Goal: Book appointment/travel/reservation

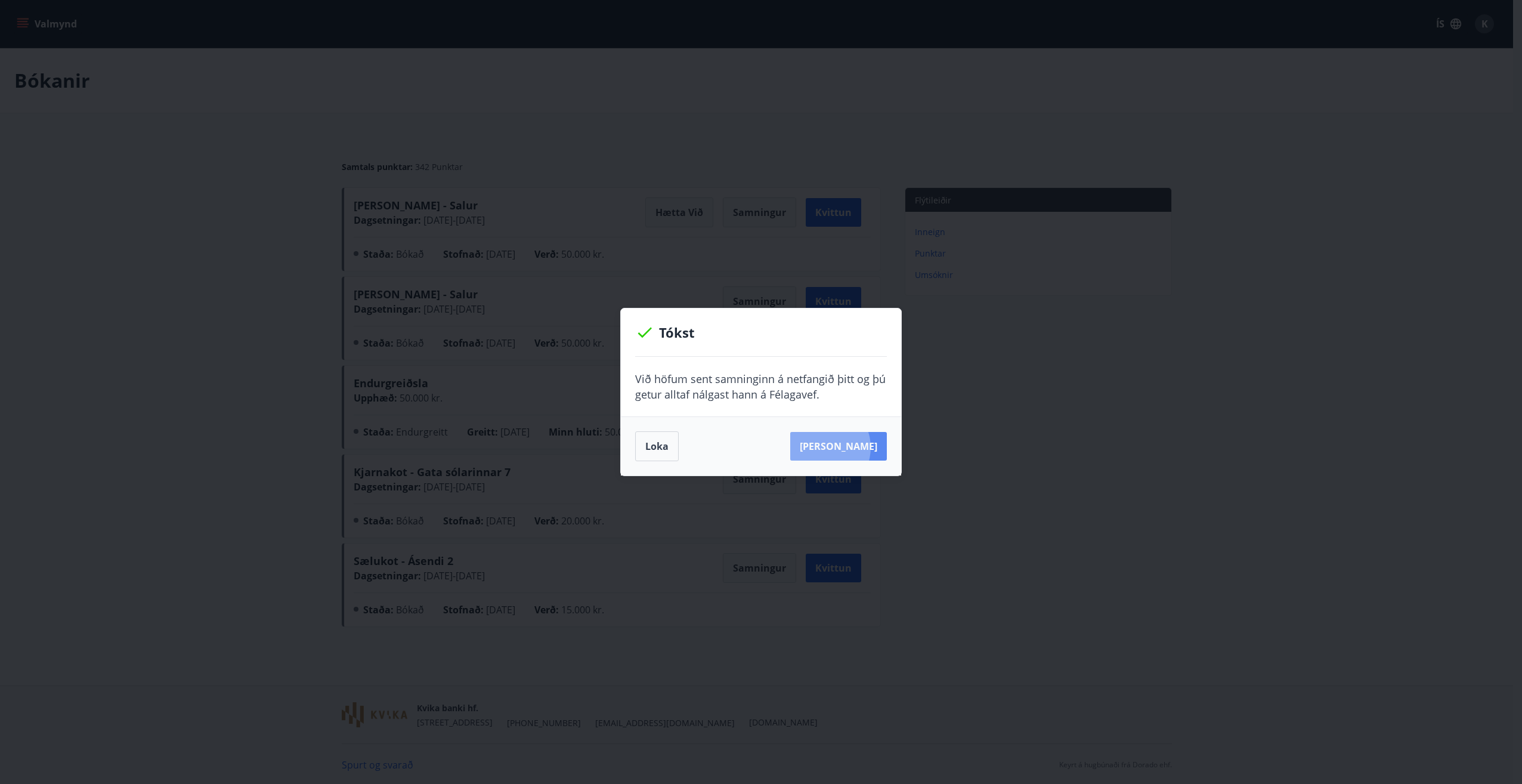
click at [841, 448] on button "Sjá samning" at bounding box center [839, 447] width 97 height 29
click at [660, 447] on button "Loka" at bounding box center [656, 446] width 44 height 30
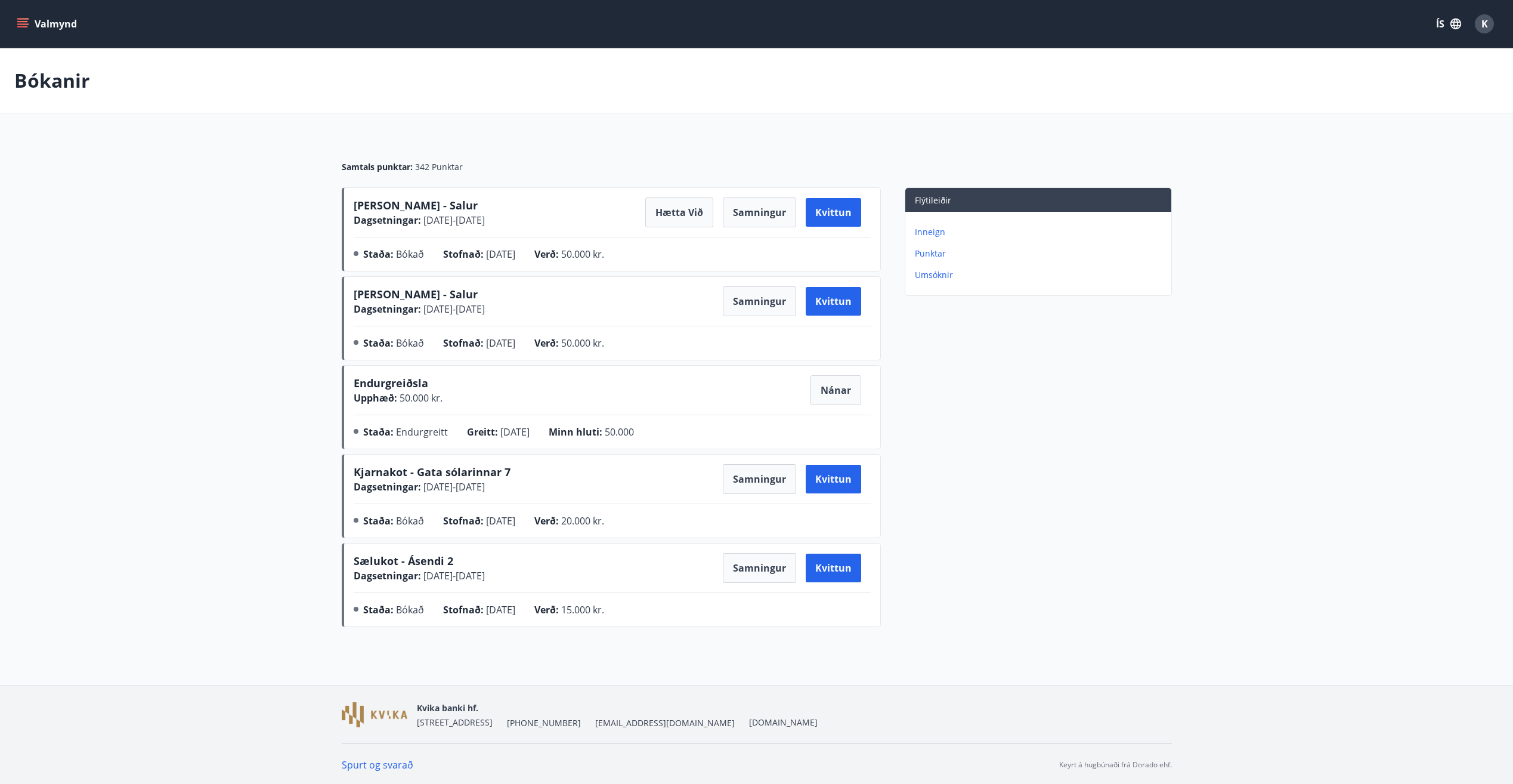
scroll to position [2, 0]
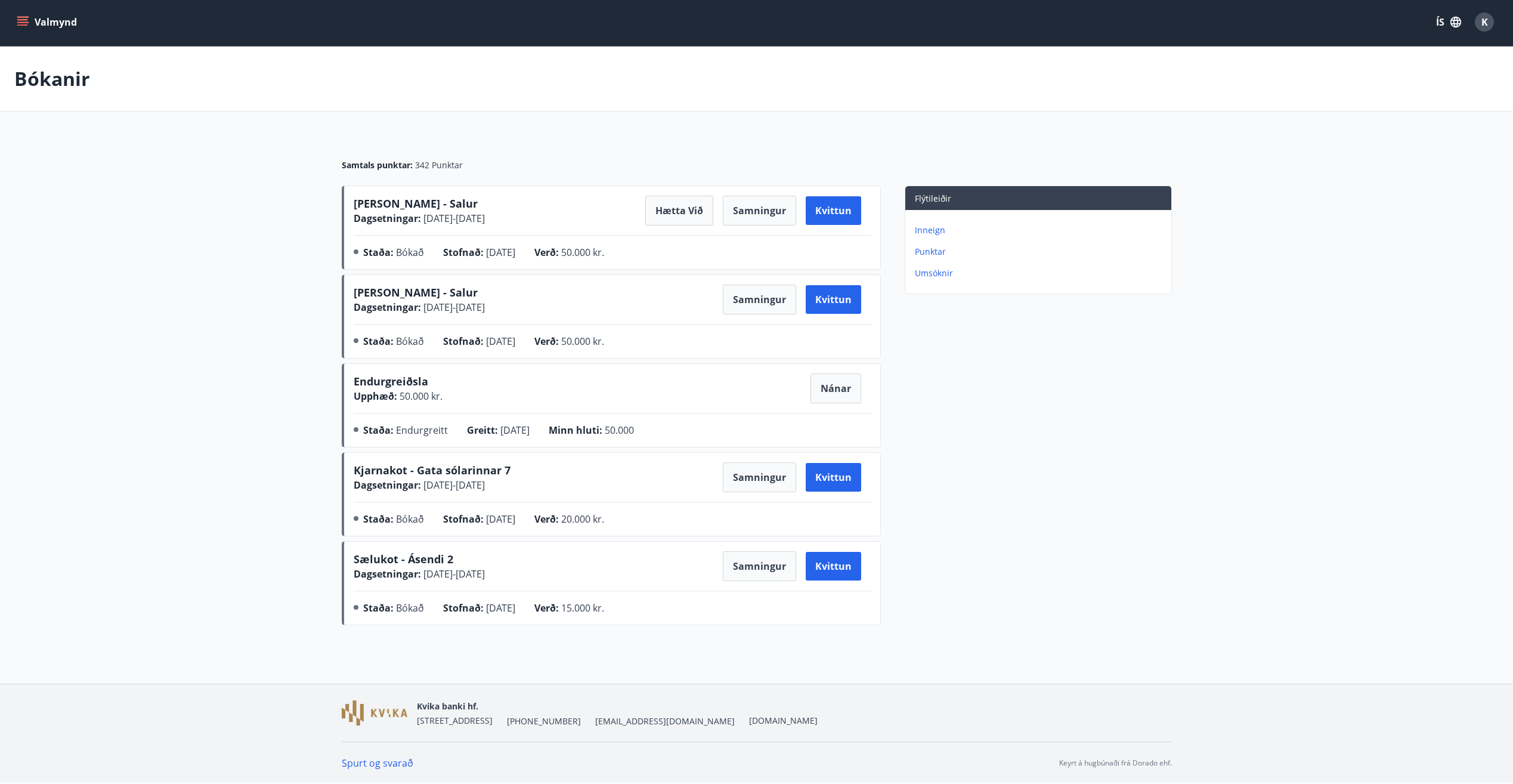
click at [16, 15] on button "Valmynd" at bounding box center [48, 22] width 68 height 21
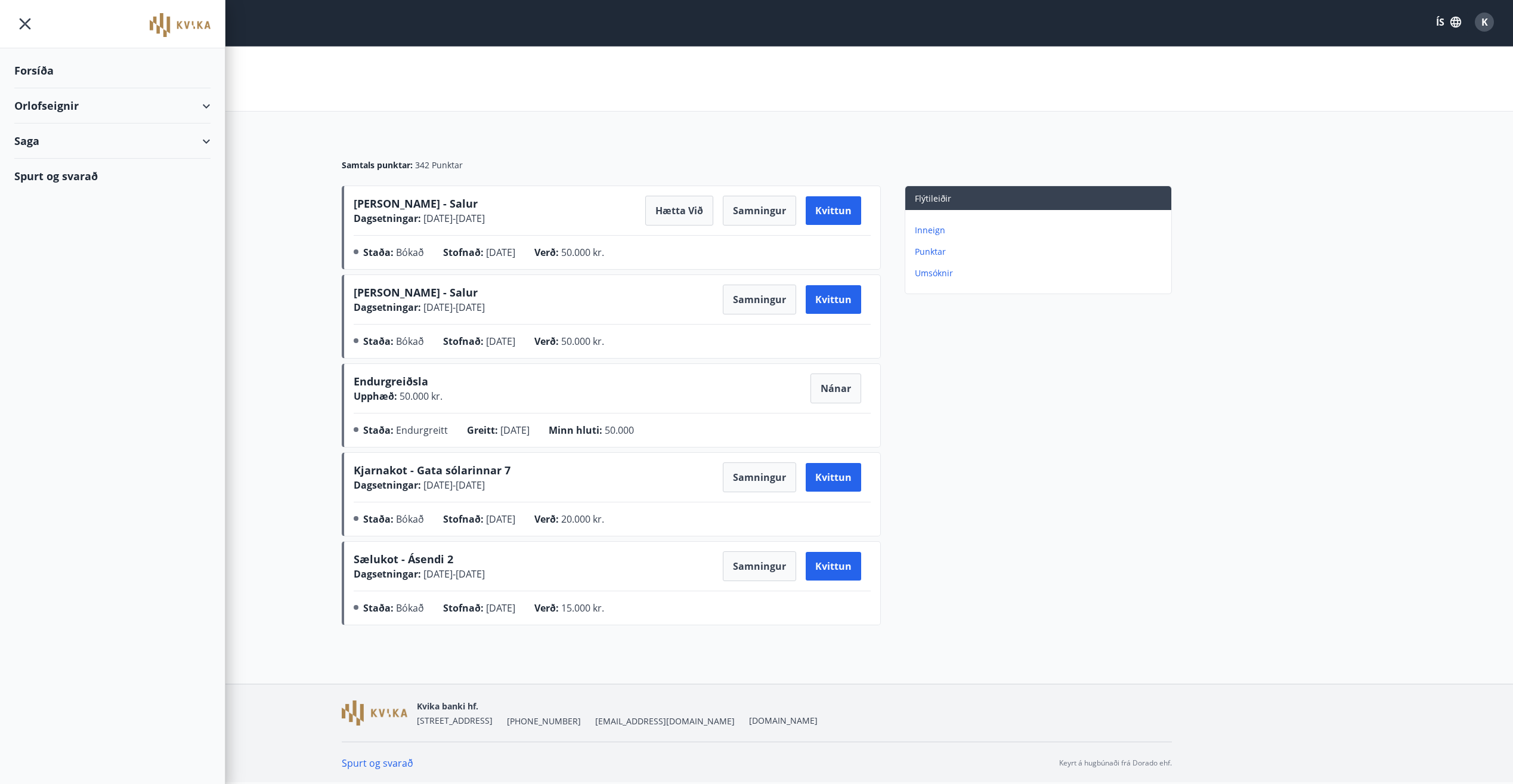
click at [61, 102] on div "Orlofseignir" at bounding box center [112, 106] width 196 height 35
click at [68, 157] on div "Bókunardagatal" at bounding box center [112, 161] width 177 height 25
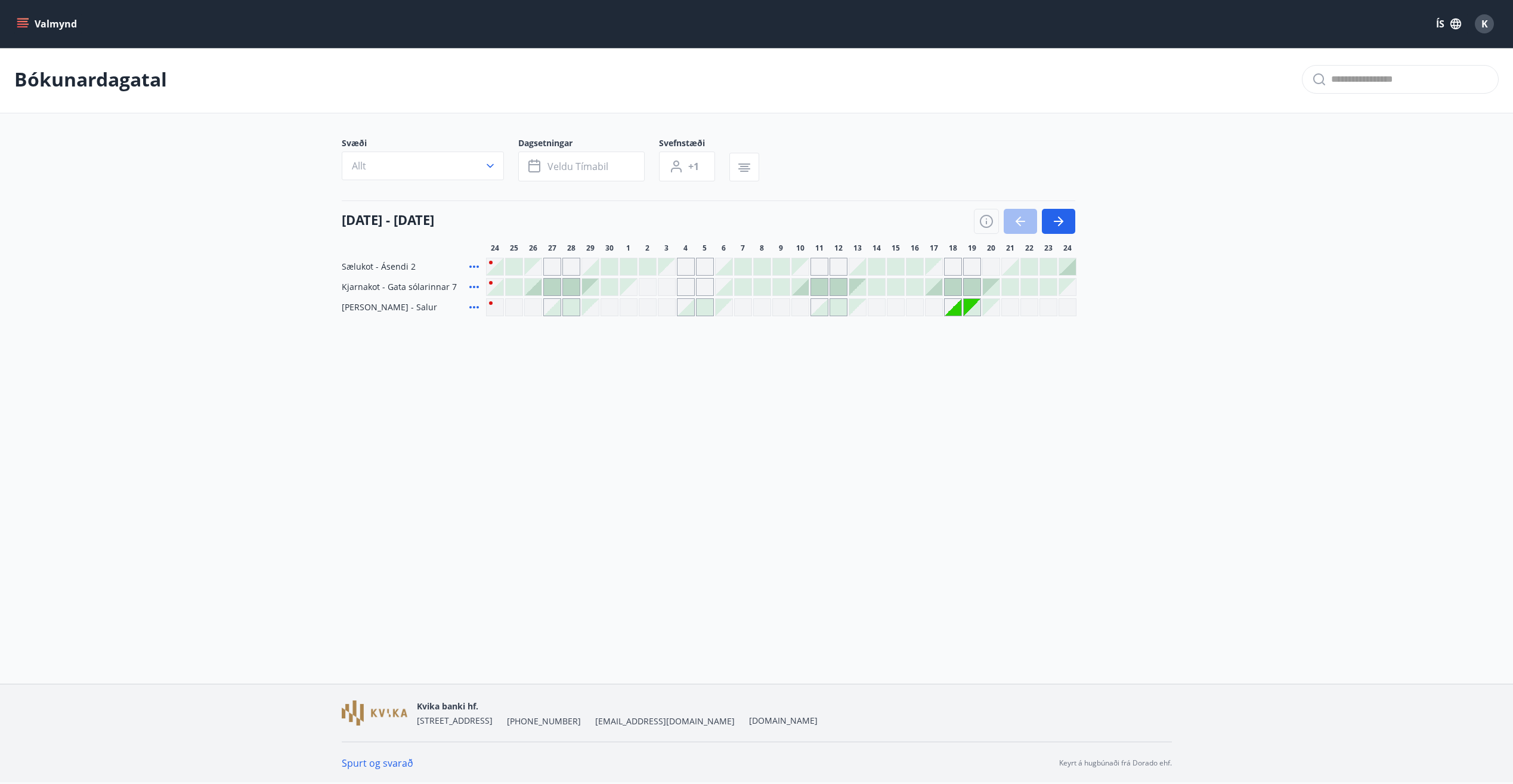
click at [552, 267] on div "Gráir dagar eru ekki bókanlegir" at bounding box center [552, 267] width 17 height 17
click at [572, 267] on div "Gráir dagar eru ekki bókanlegir" at bounding box center [571, 267] width 17 height 17
click at [691, 268] on div "Gráir dagar eru ekki bókanlegir" at bounding box center [685, 267] width 17 height 17
click at [706, 268] on div "Gráir dagar eru ekki bókanlegir" at bounding box center [705, 267] width 17 height 17
click at [1060, 221] on icon "button" at bounding box center [1058, 221] width 10 height 1
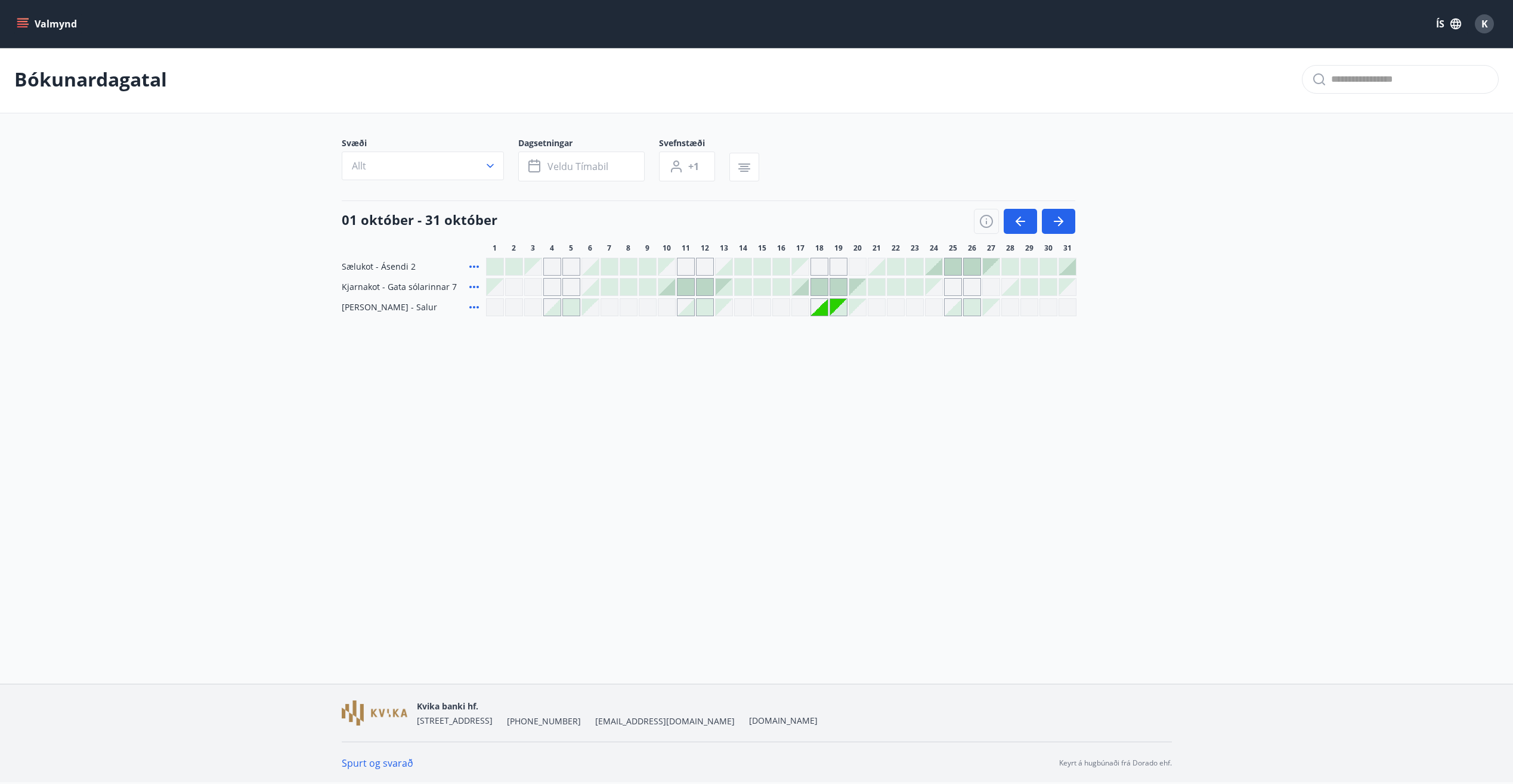
click at [958, 263] on div at bounding box center [953, 266] width 16 height 16
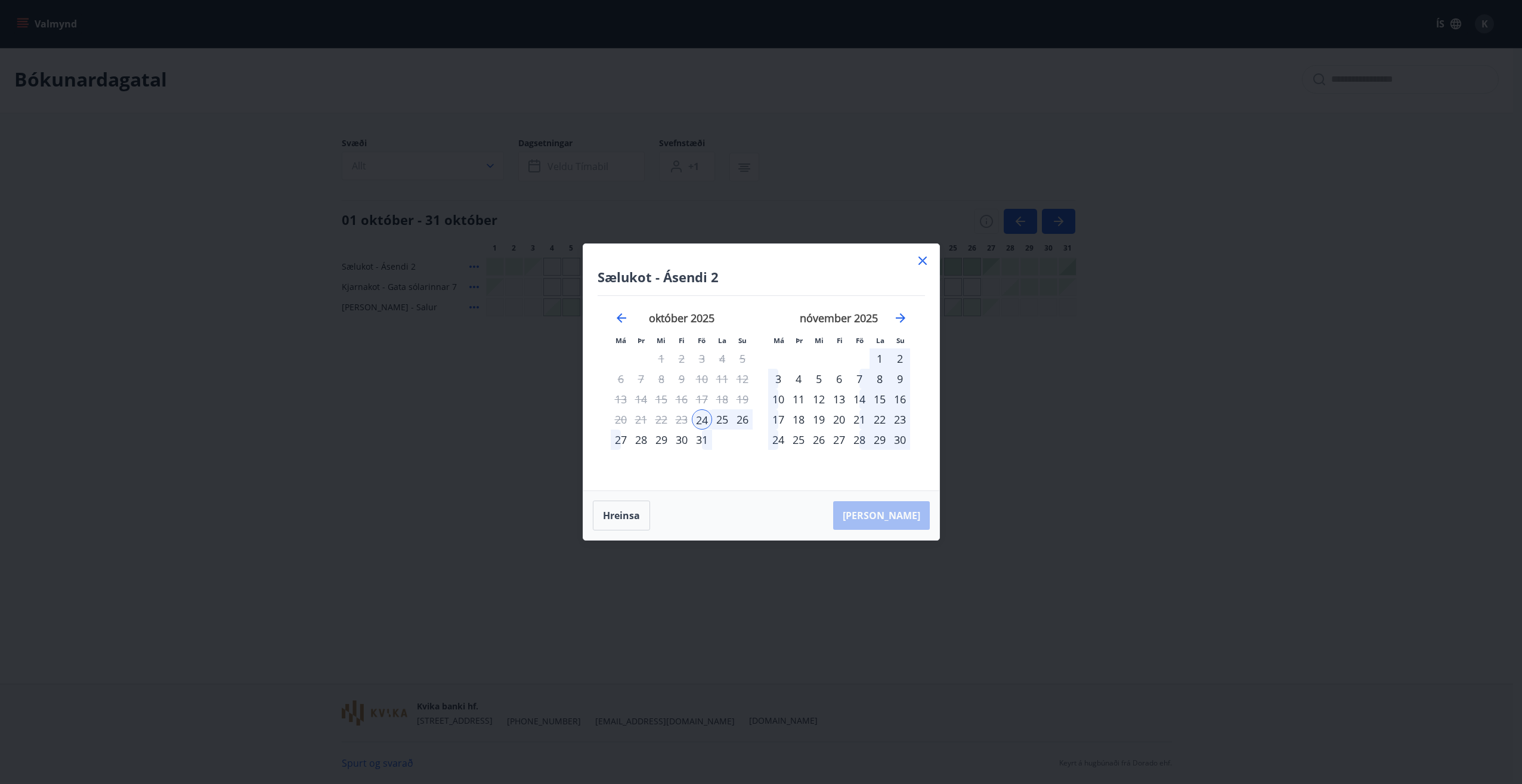
click at [923, 258] on icon at bounding box center [923, 261] width 15 height 15
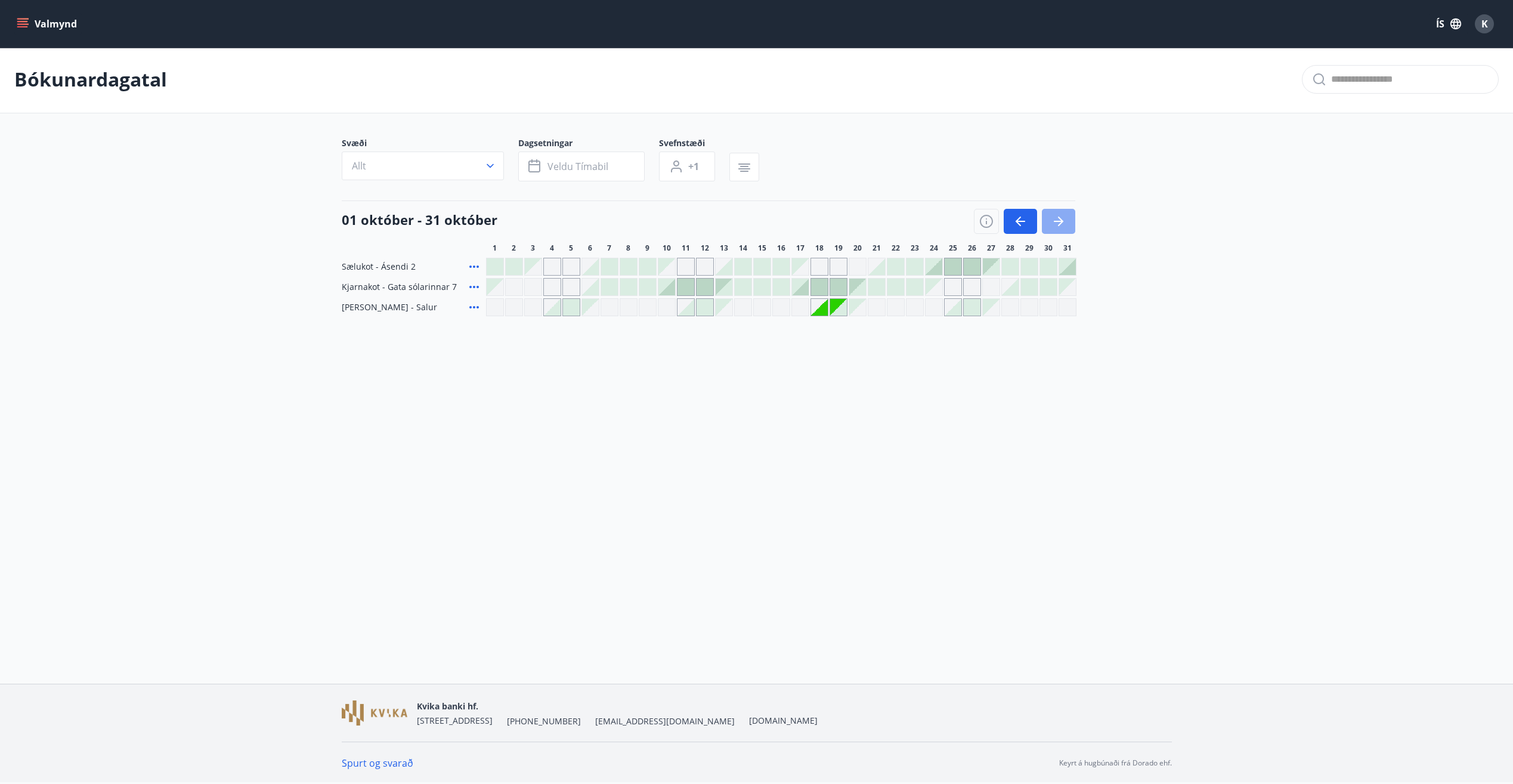
click at [1056, 225] on icon "button" at bounding box center [1058, 221] width 15 height 15
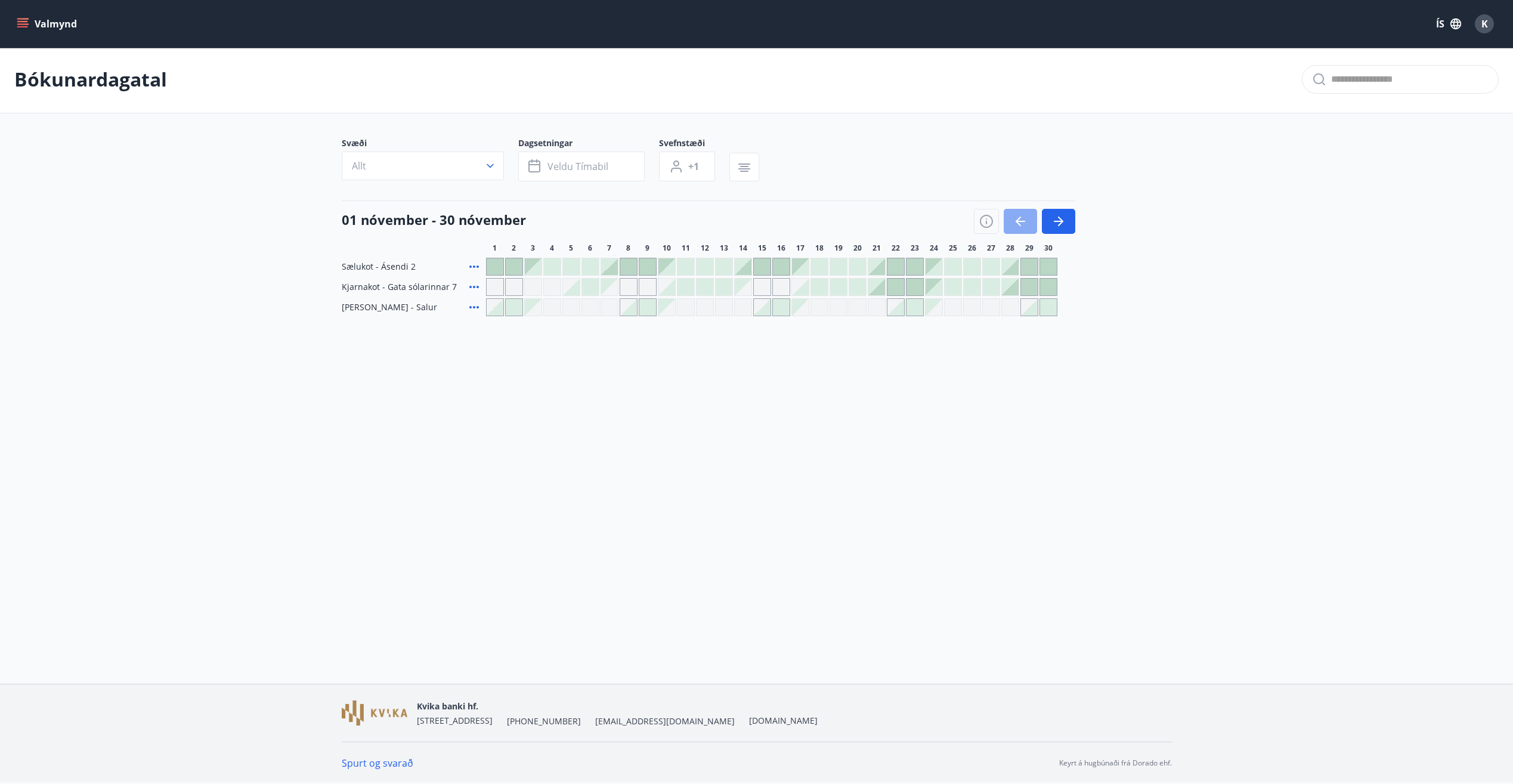
click at [1024, 227] on icon "button" at bounding box center [1020, 221] width 15 height 15
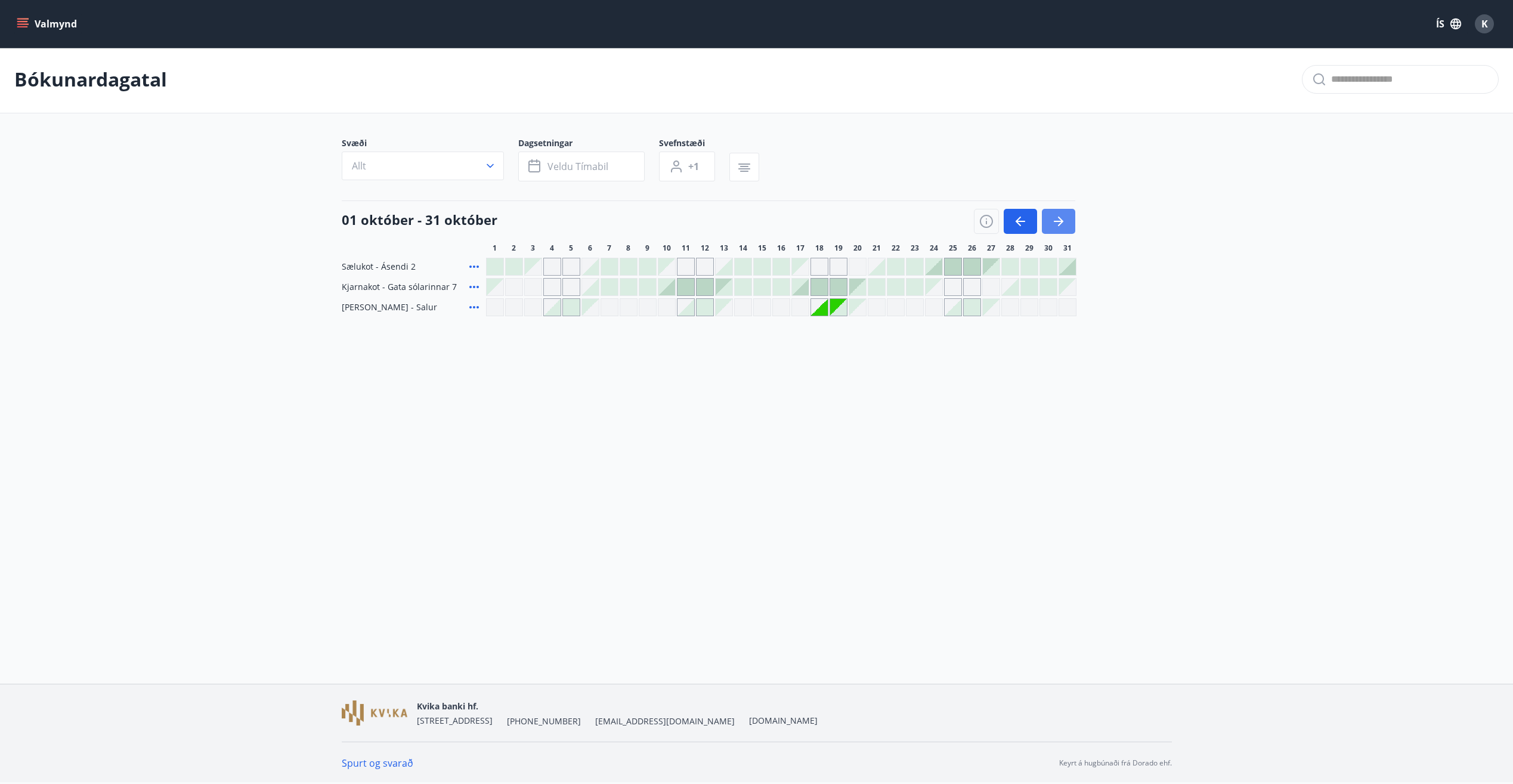
click at [1061, 223] on icon "button" at bounding box center [1061, 221] width 6 height 10
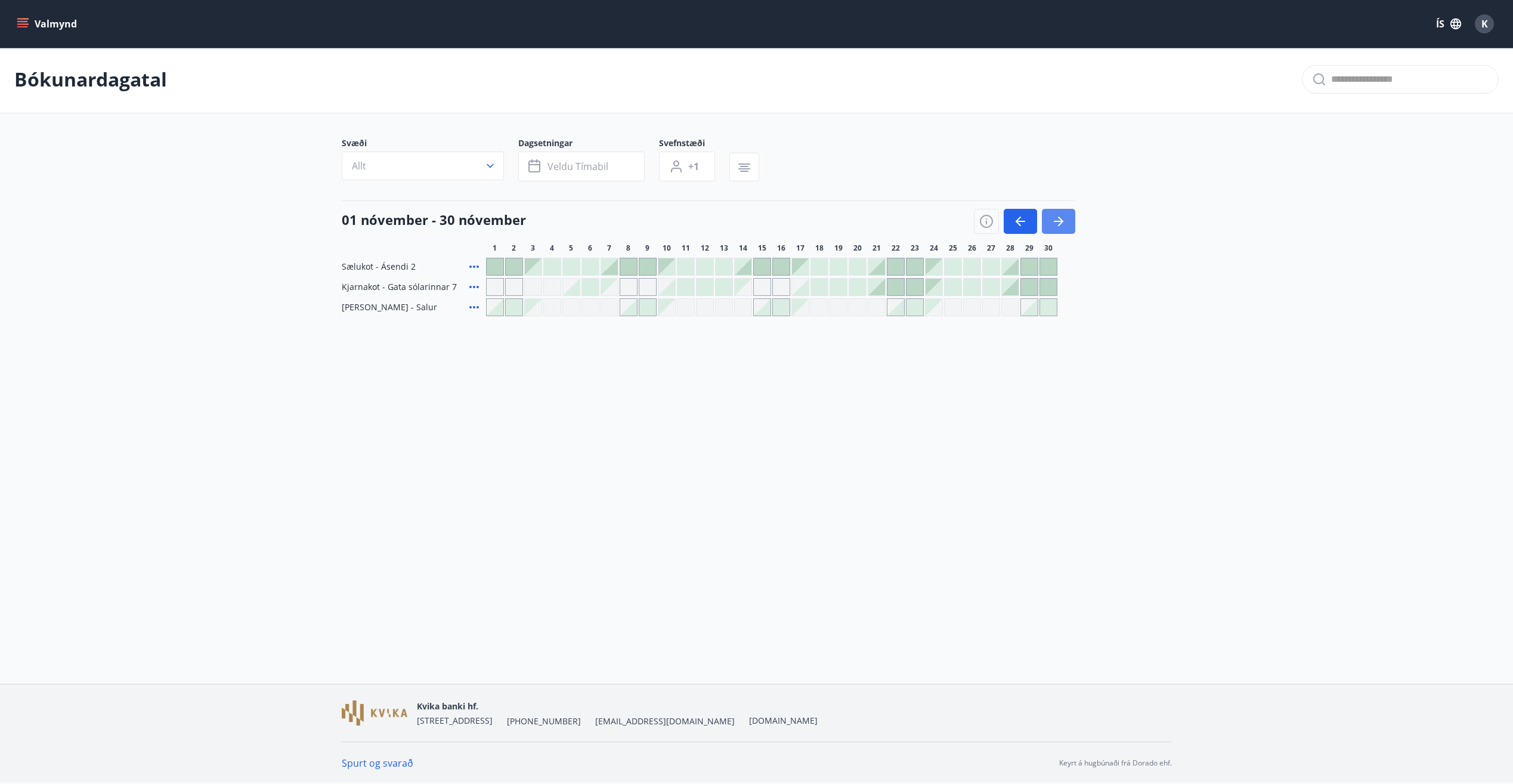
click at [1061, 223] on icon "button" at bounding box center [1061, 221] width 6 height 10
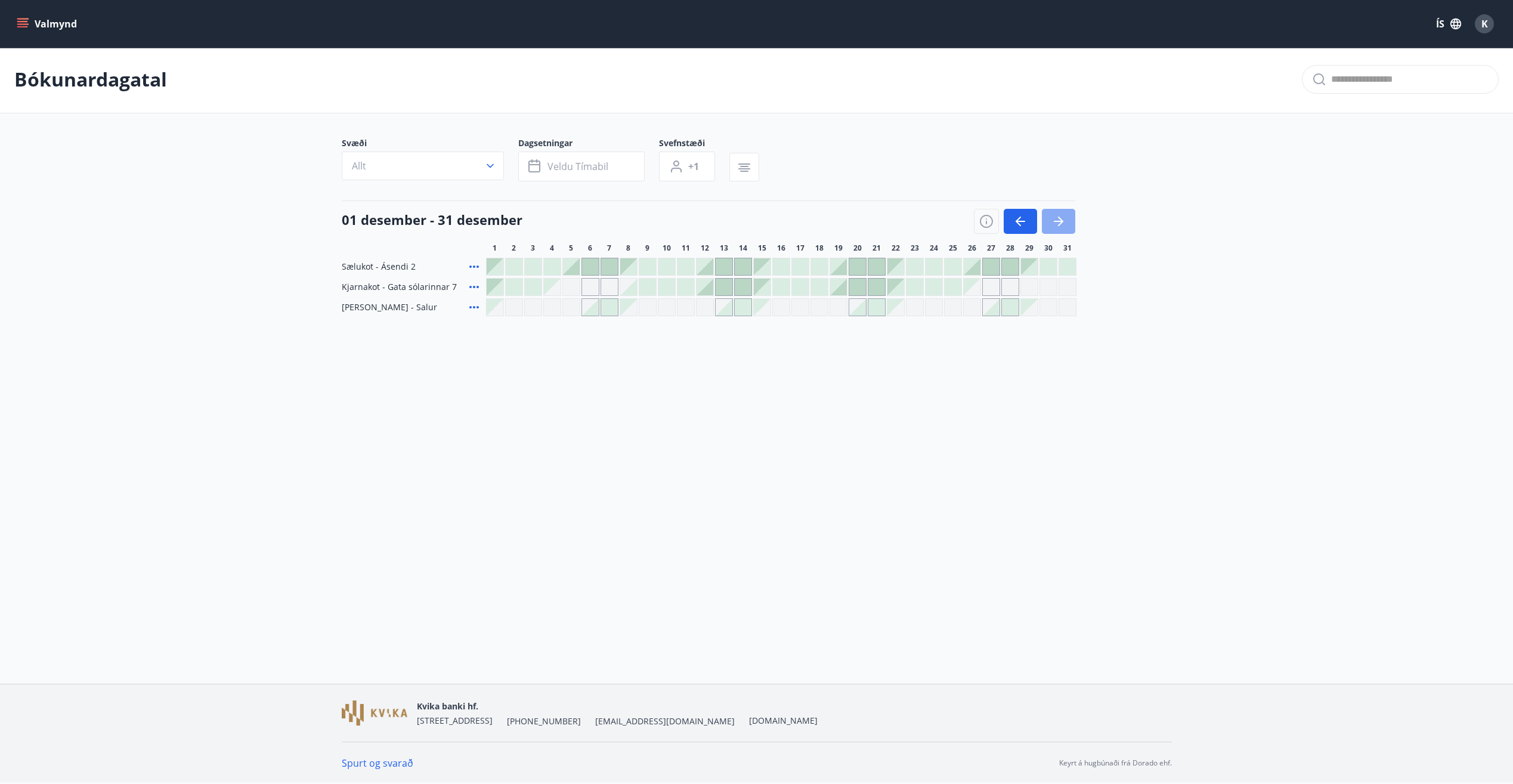
click at [1062, 223] on icon "button" at bounding box center [1058, 221] width 15 height 15
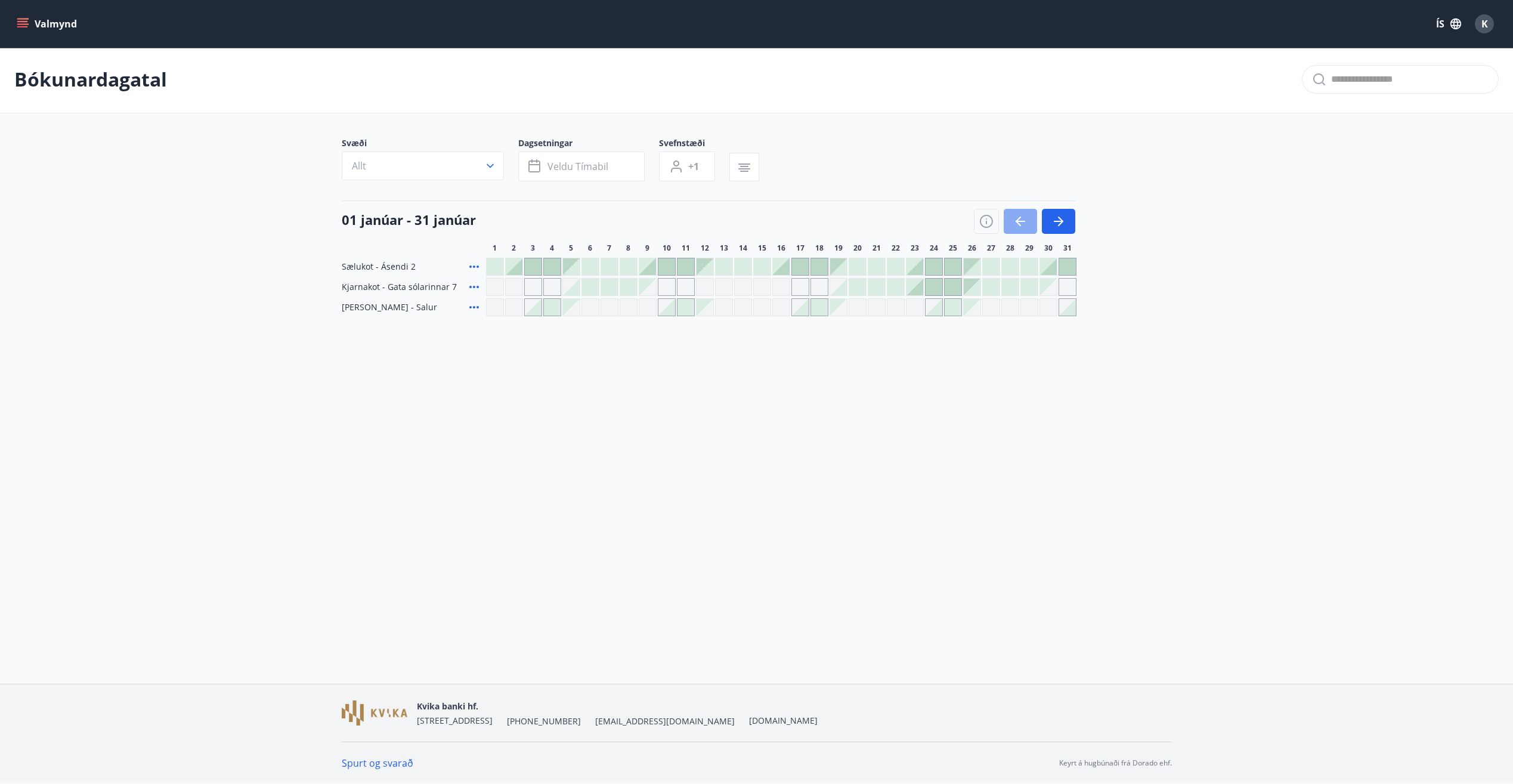
click at [1013, 218] on icon "button" at bounding box center [1020, 221] width 15 height 15
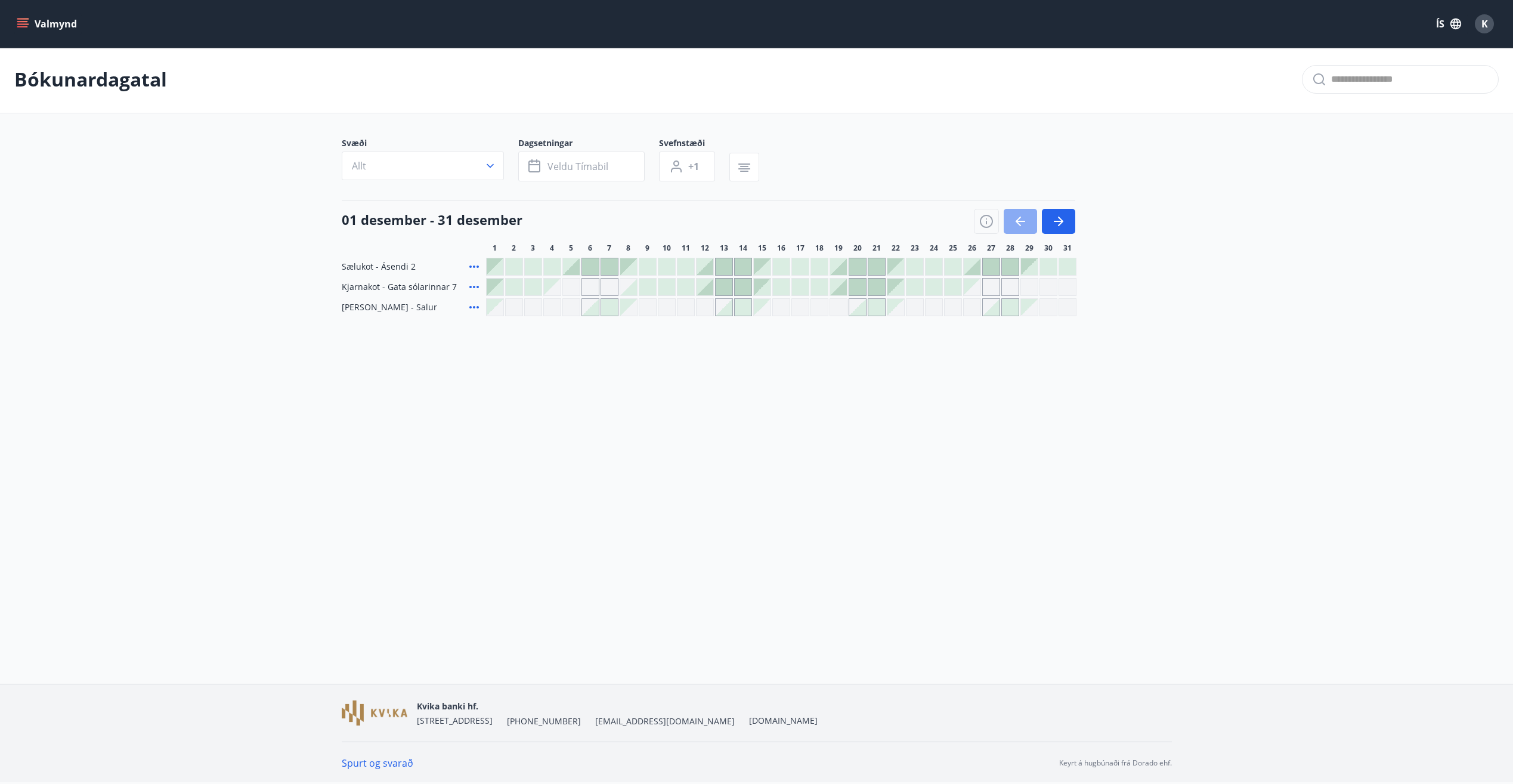
click at [1022, 219] on icon "button" at bounding box center [1020, 221] width 15 height 15
